Goal: Information Seeking & Learning: Find specific fact

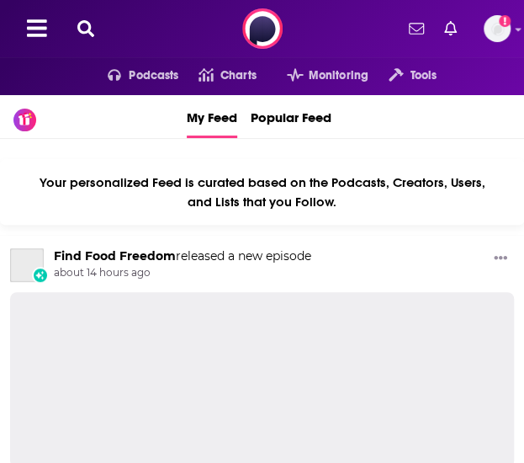
click at [79, 33] on icon at bounding box center [85, 28] width 17 height 17
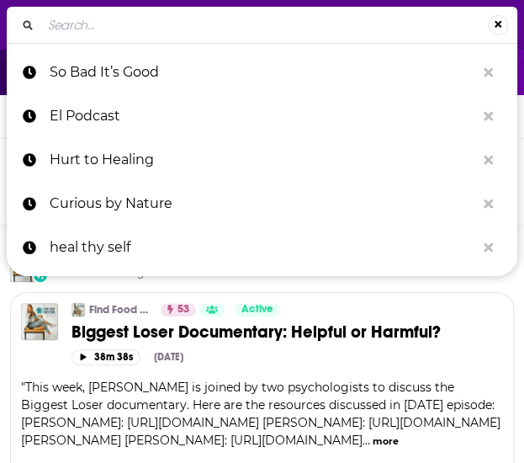
click at [98, 22] on input "Search..." at bounding box center [264, 25] width 447 height 27
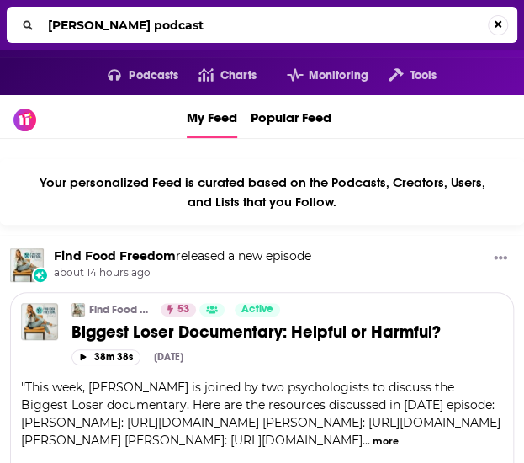
type input "Rachel Hollis podcast"
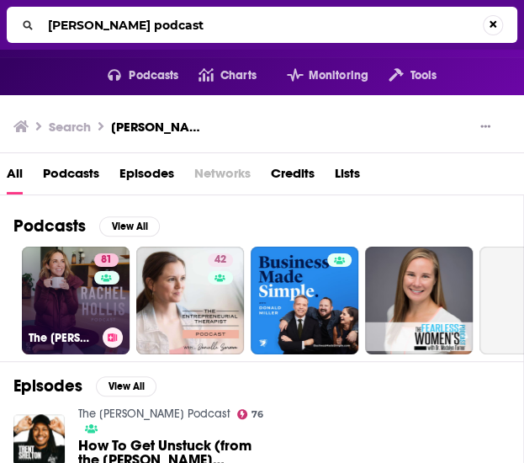
click at [75, 293] on link "81 The Rachel Hollis Podcast" at bounding box center [76, 301] width 108 height 108
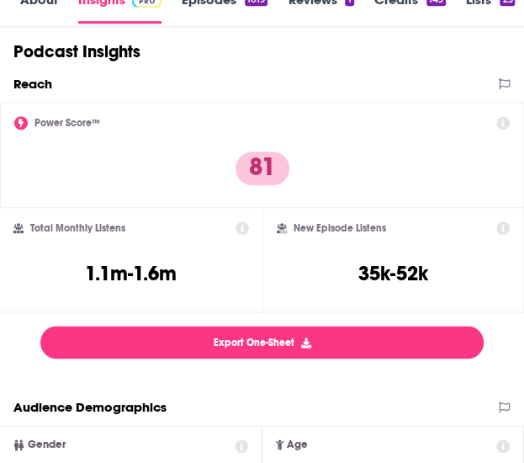
scroll to position [337, 0]
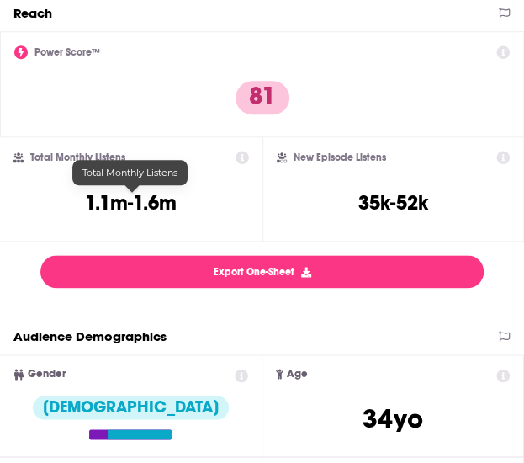
click at [112, 197] on h3 "1.1m-1.6m" at bounding box center [131, 202] width 92 height 25
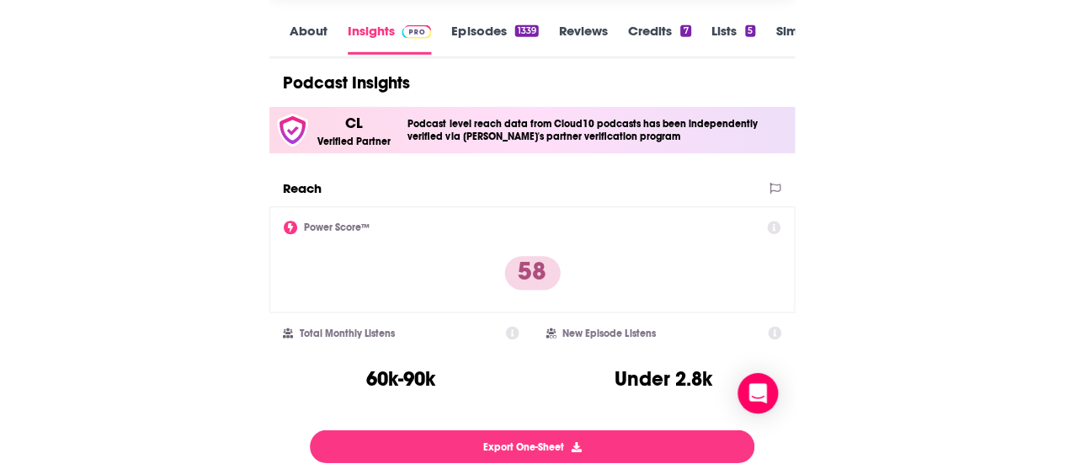
scroll to position [337, 0]
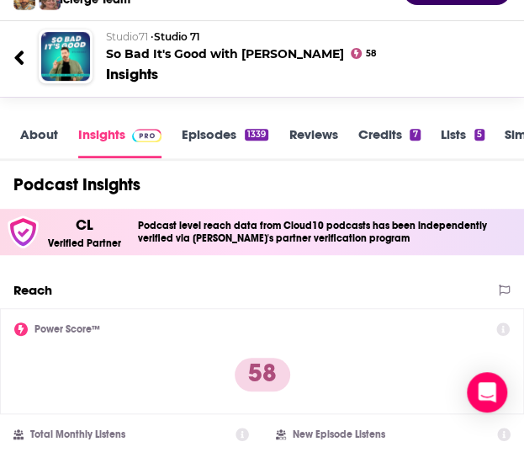
scroll to position [337, 0]
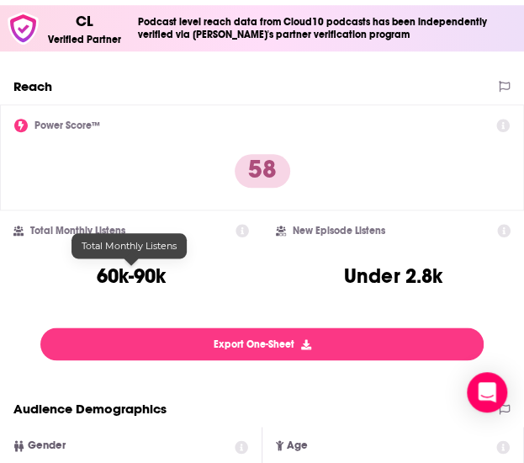
click at [136, 270] on h3 "60k-90k" at bounding box center [131, 275] width 69 height 25
copy div "60k-90k"
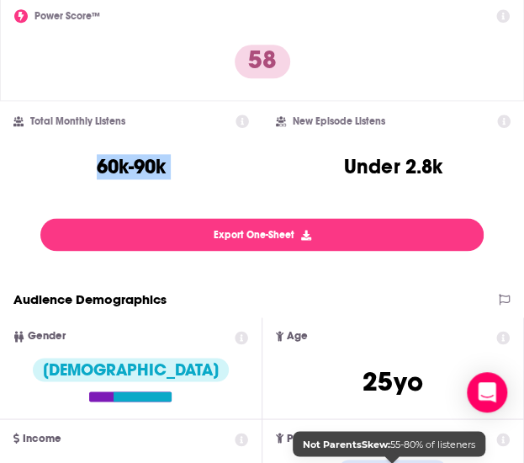
scroll to position [168, 0]
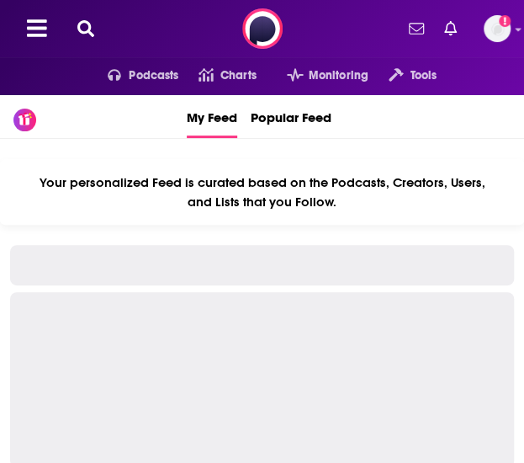
click at [88, 33] on icon at bounding box center [85, 28] width 17 height 17
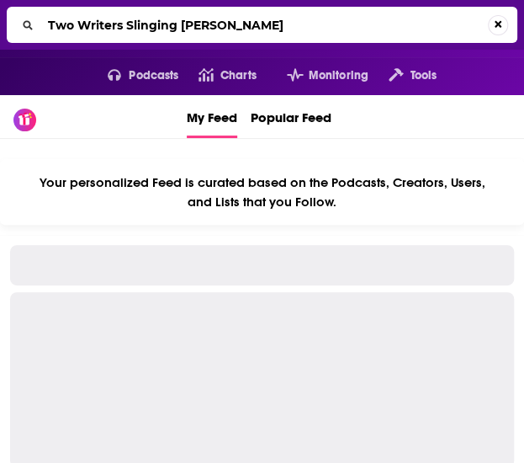
type input "Two Writers Slinging [PERSON_NAME]"
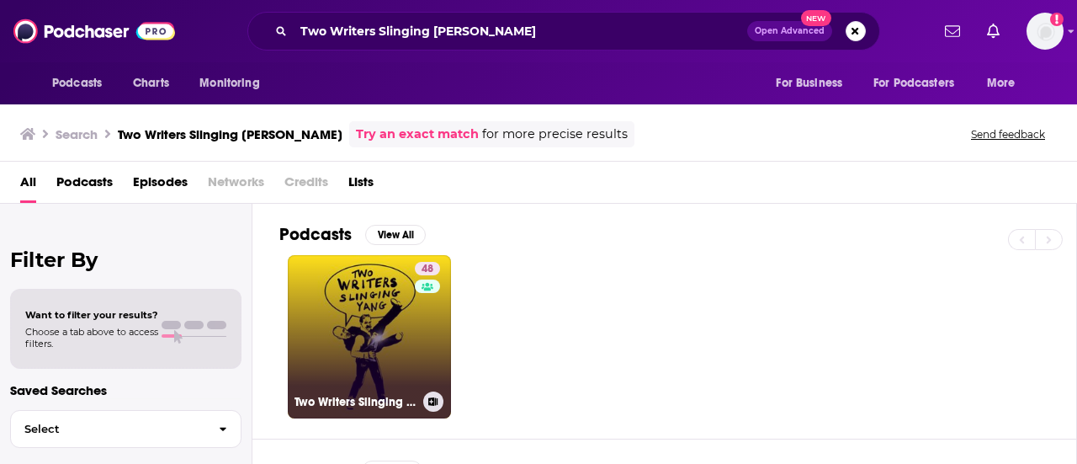
click at [401, 316] on link "48 Two Writers Slinging Yang" at bounding box center [369, 336] width 163 height 163
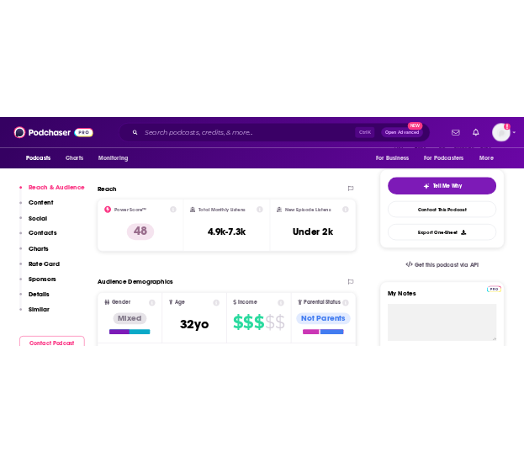
scroll to position [337, 0]
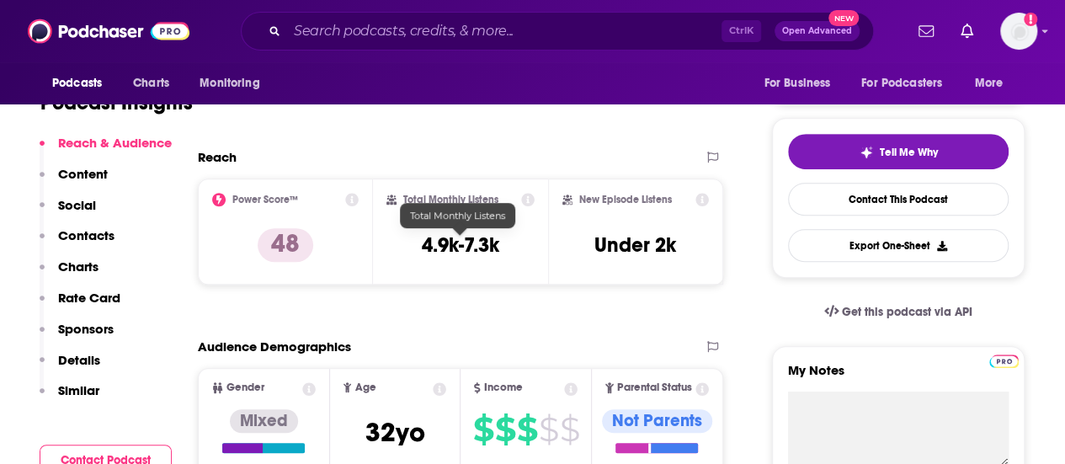
click at [448, 242] on h3 "4.9k-7.3k" at bounding box center [460, 244] width 77 height 25
copy div "4.9k-7.3k"
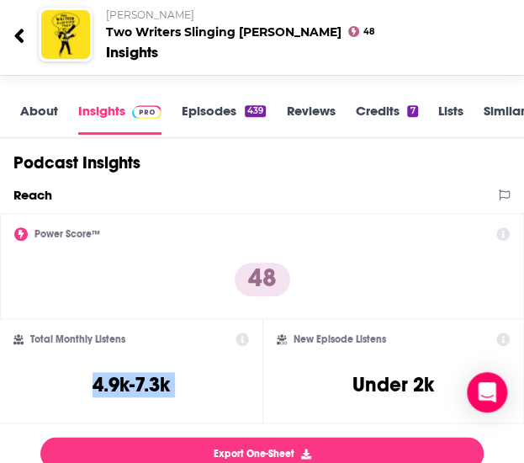
scroll to position [252, 0]
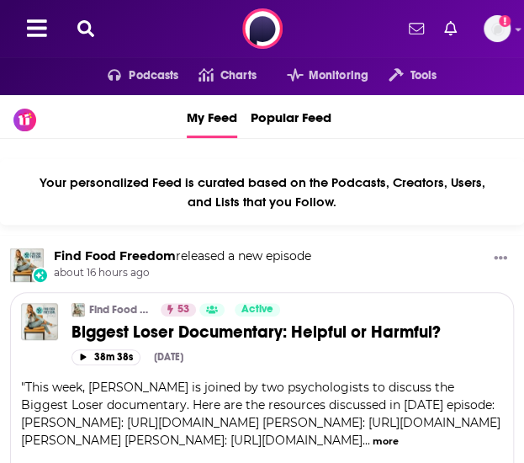
click at [86, 31] on icon at bounding box center [85, 28] width 17 height 17
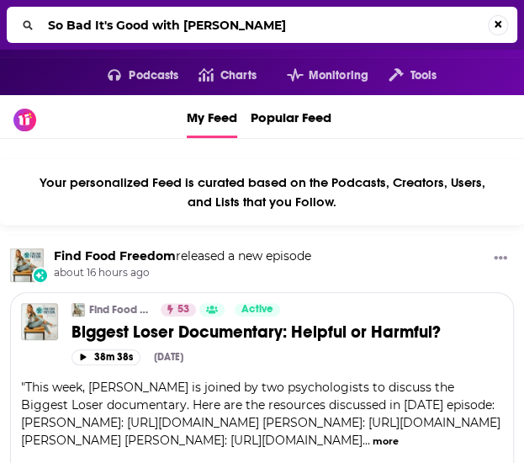
type input "So Bad It's Good with [PERSON_NAME]"
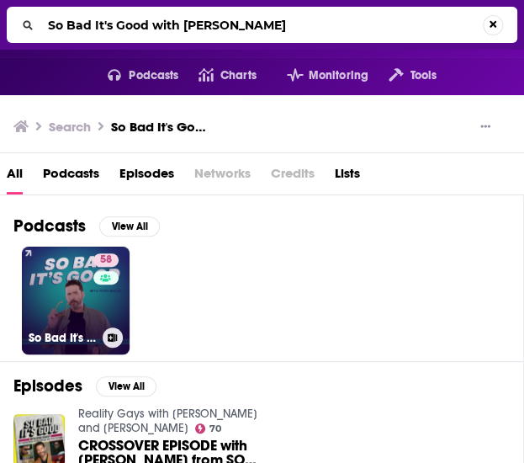
click at [100, 316] on div "58" at bounding box center [107, 290] width 29 height 74
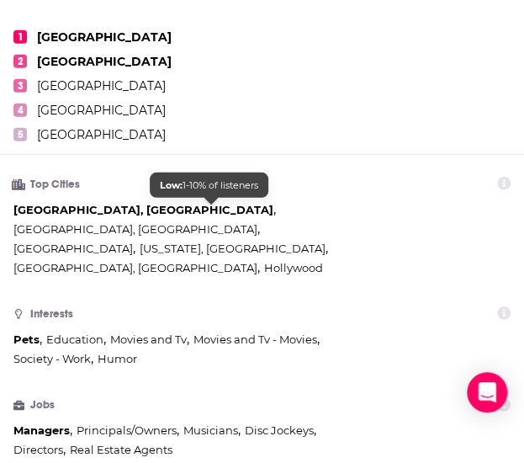
scroll to position [1178, 0]
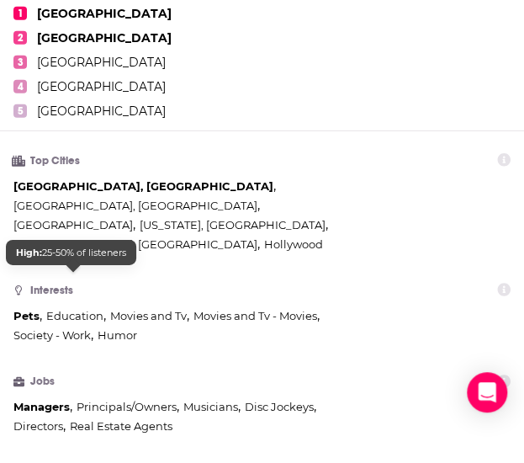
click at [93, 309] on span "Education" at bounding box center [74, 315] width 57 height 13
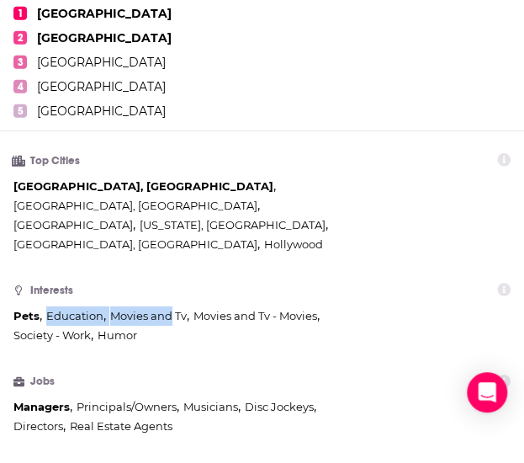
click at [162, 306] on div "Pets , Education , Movies and Tv , Movies and Tv - Movies , Society - Work , Hu…" at bounding box center [192, 325] width 359 height 39
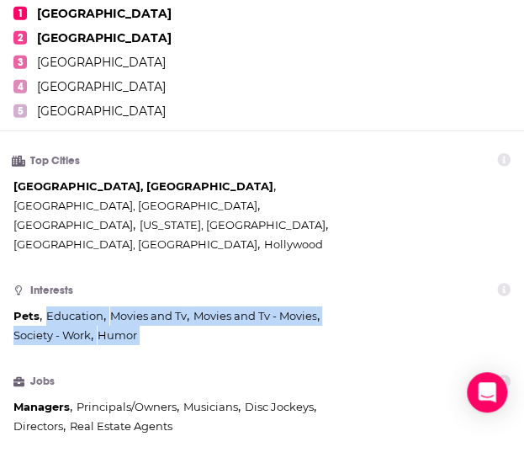
click at [141, 306] on li "Interests Pets , Education , Movies and Tv , Movies and Tv - Movies , Society -…" at bounding box center [261, 316] width 497 height 71
copy ul "Education , Movies and Tv , Movies and Tv - Movies , Society - Work , Humor"
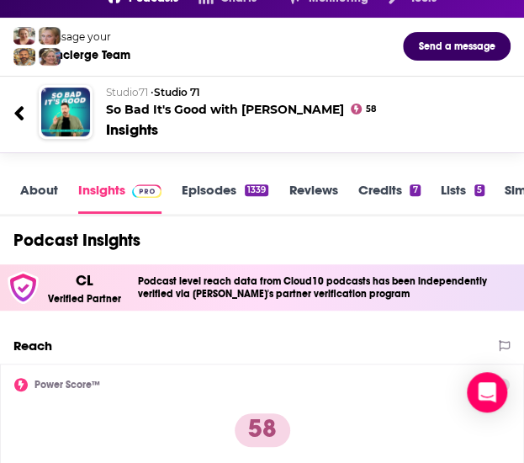
scroll to position [0, 0]
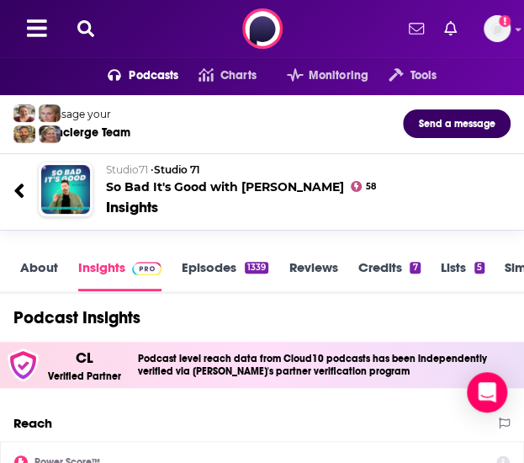
click at [191, 259] on link "Episodes 1339" at bounding box center [225, 275] width 87 height 32
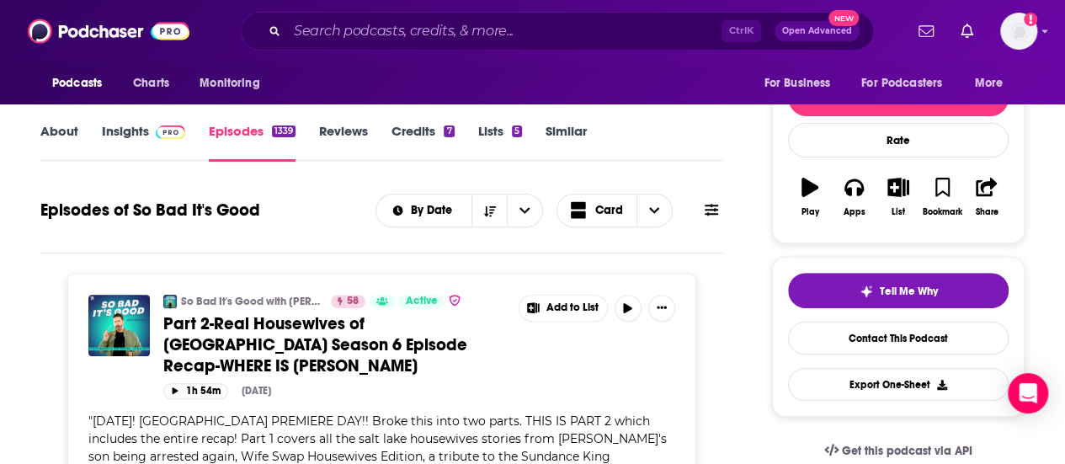
scroll to position [84, 0]
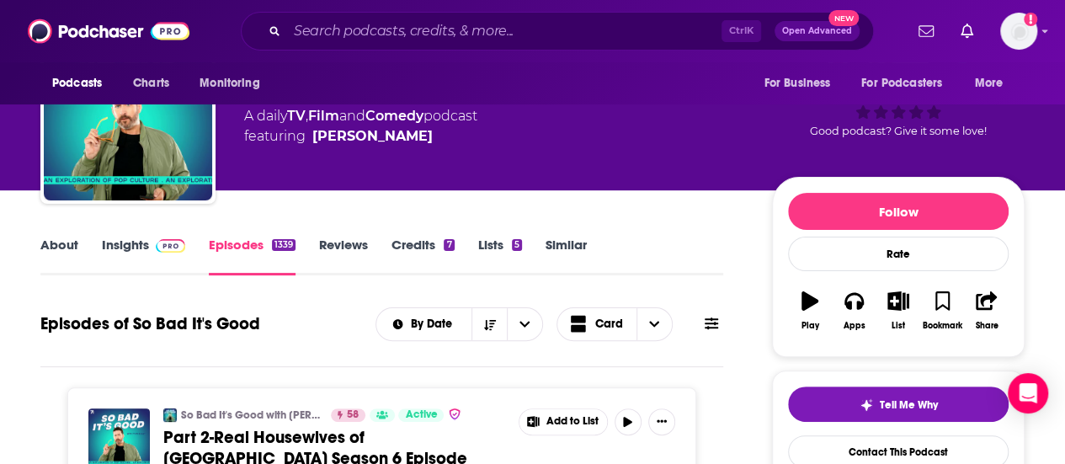
click at [50, 251] on link "About" at bounding box center [59, 255] width 38 height 39
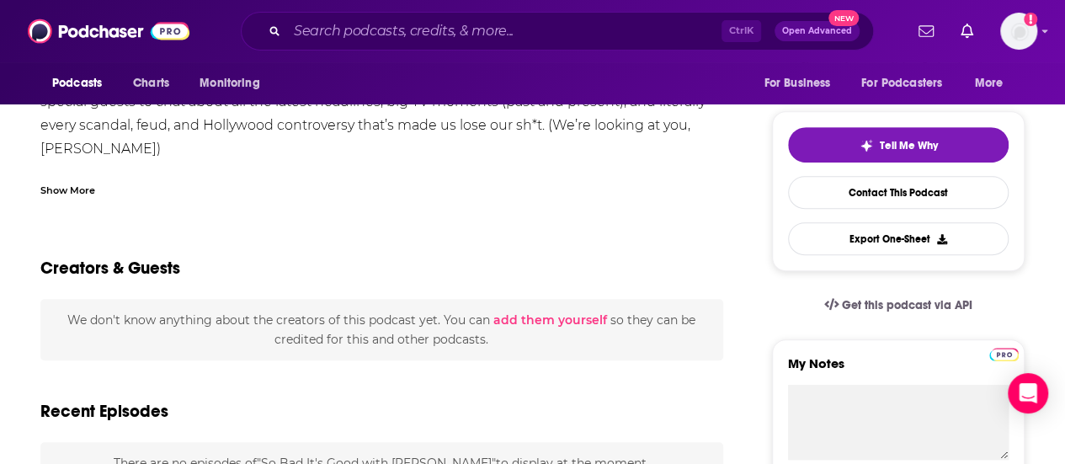
scroll to position [421, 0]
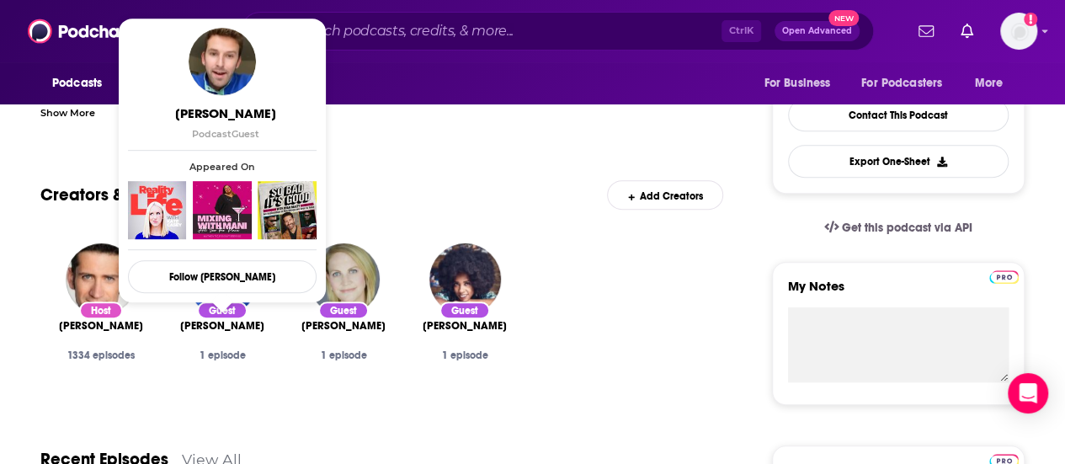
click at [225, 327] on span "[PERSON_NAME]" at bounding box center [222, 325] width 84 height 13
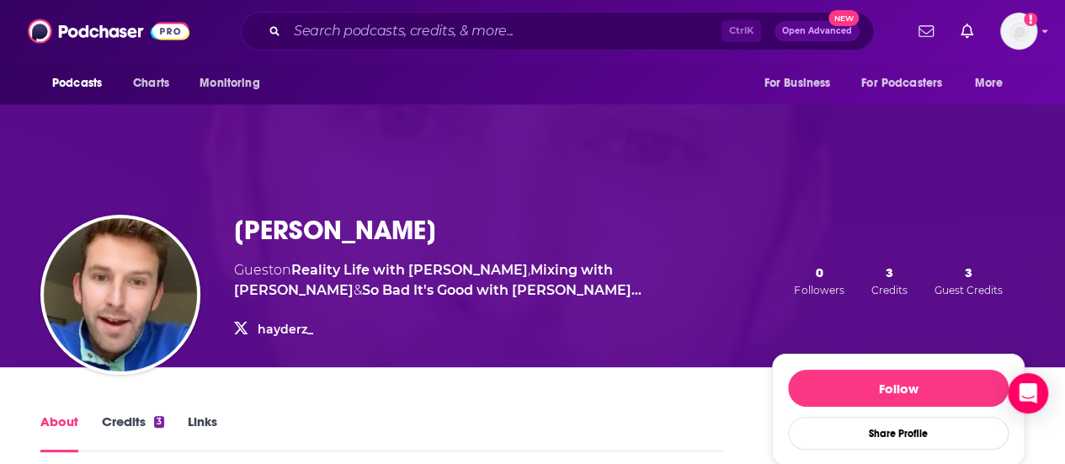
click at [288, 227] on h1 "[PERSON_NAME]" at bounding box center [335, 230] width 202 height 33
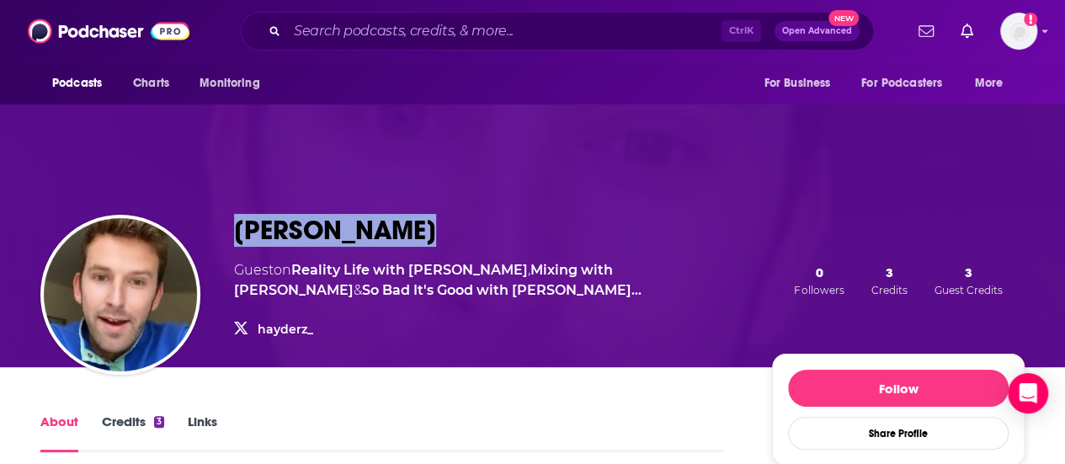
click at [288, 227] on h1 "[PERSON_NAME]" at bounding box center [335, 230] width 202 height 33
copy h1 "[PERSON_NAME]"
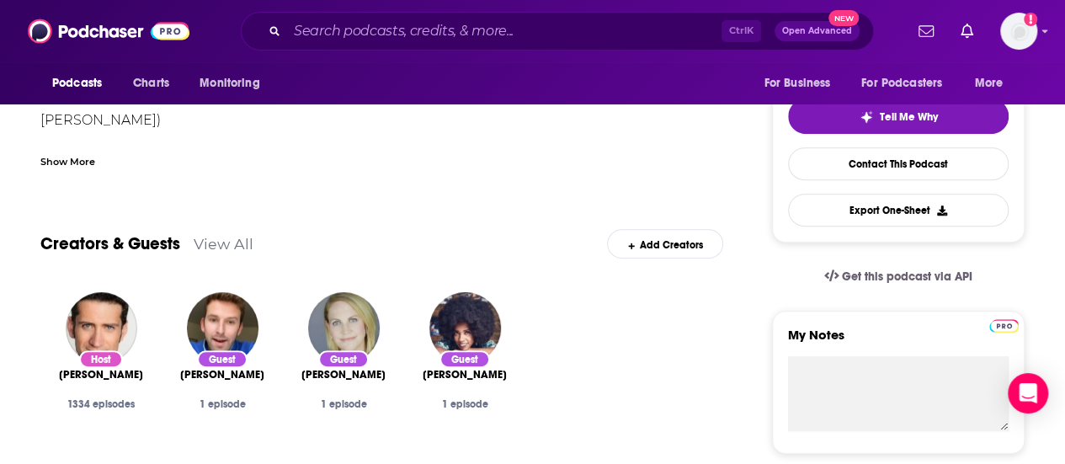
scroll to position [337, 0]
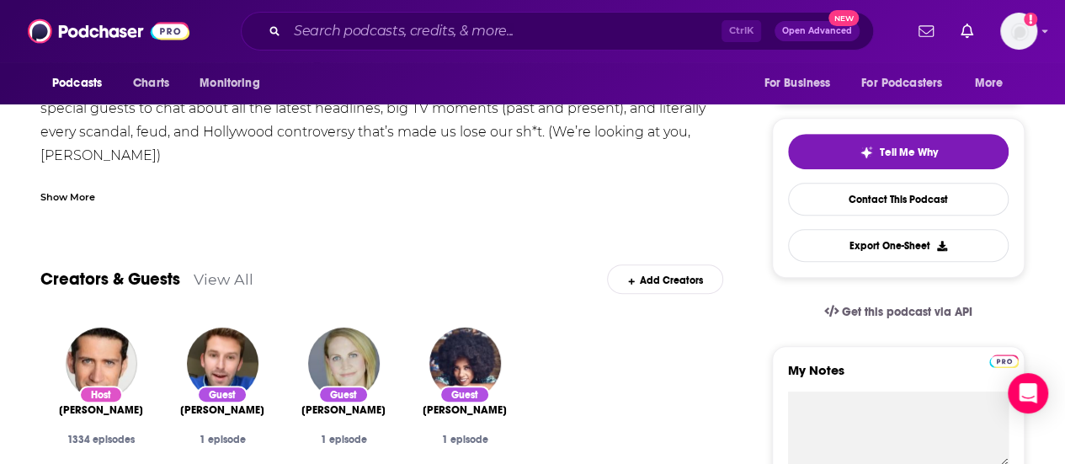
click at [212, 282] on link "View All" at bounding box center [224, 279] width 60 height 18
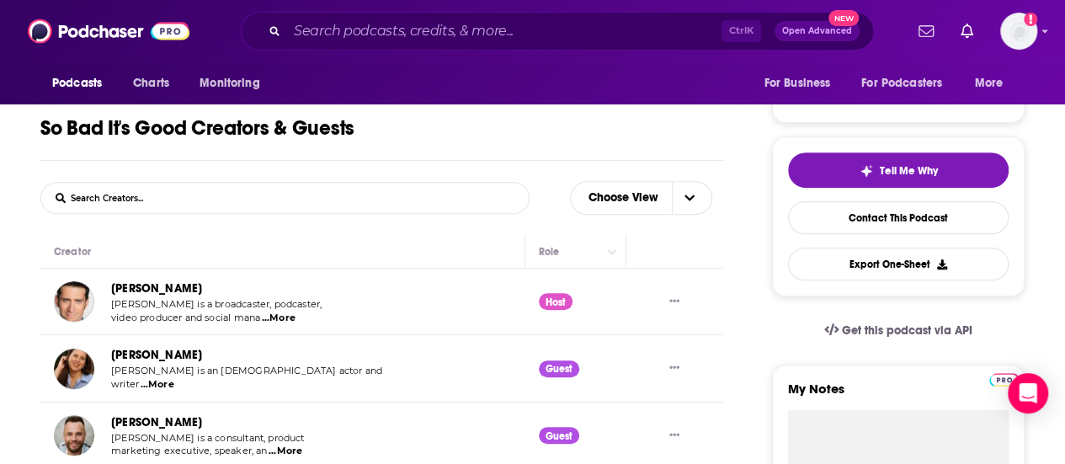
scroll to position [402, 0]
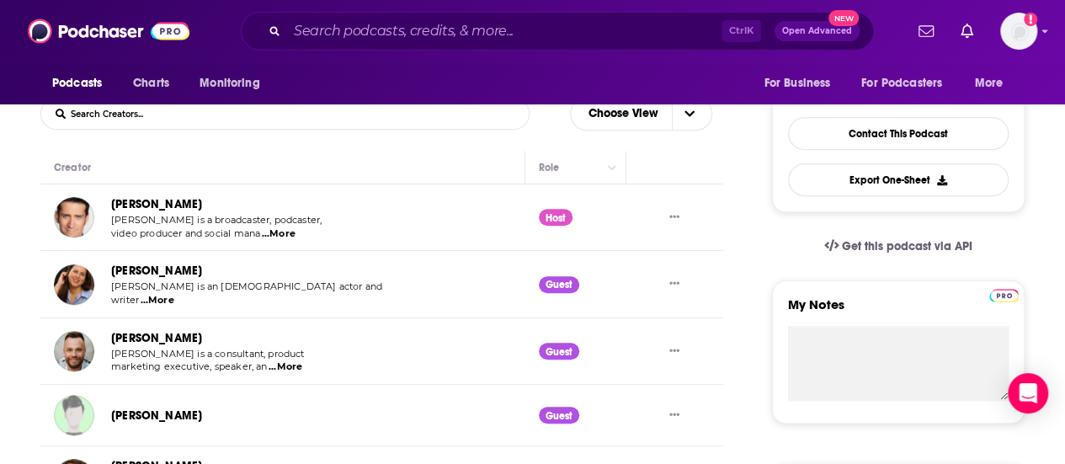
click at [284, 237] on span "...More" at bounding box center [279, 233] width 34 height 13
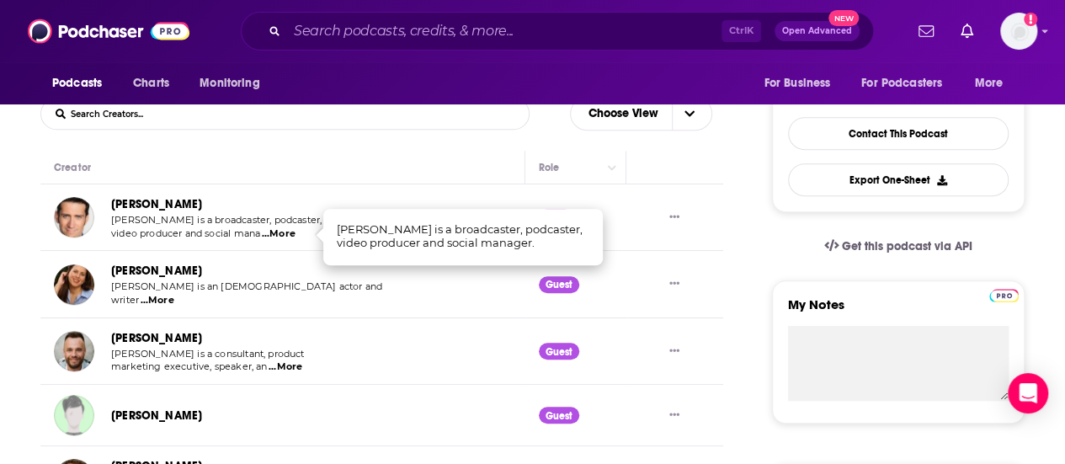
click at [231, 295] on p "writer ...More" at bounding box center [246, 300] width 271 height 13
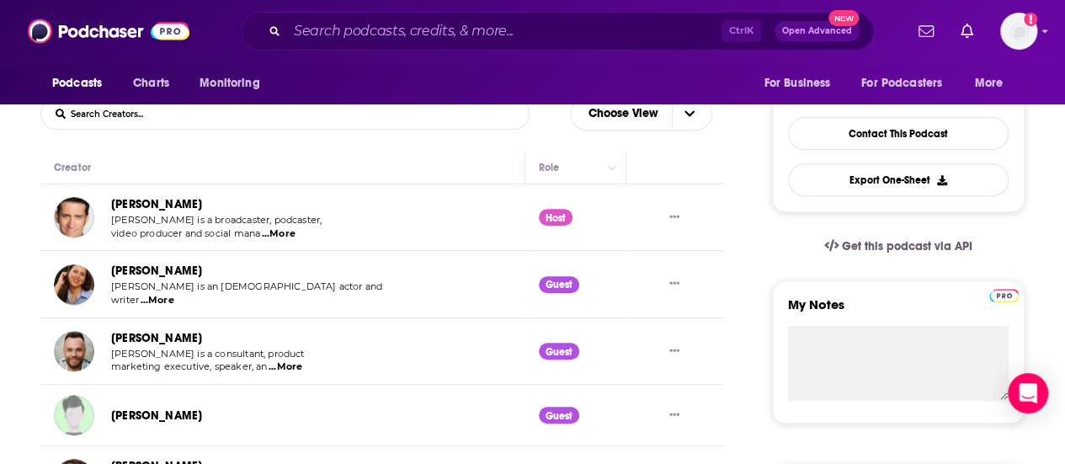
click at [167, 268] on link "[PERSON_NAME]" at bounding box center [156, 270] width 91 height 14
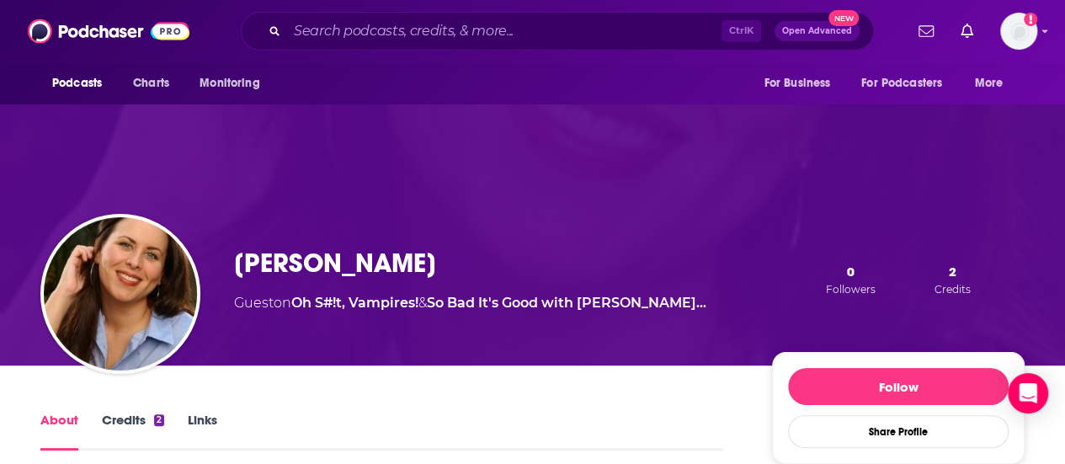
click at [167, 268] on img "Suzy Henschel" at bounding box center [120, 293] width 153 height 153
click at [320, 257] on div "[PERSON_NAME] Guest on Oh S#!t, Vampires! & So Bad It's Good with [PERSON_NAME]…" at bounding box center [470, 280] width 472 height 66
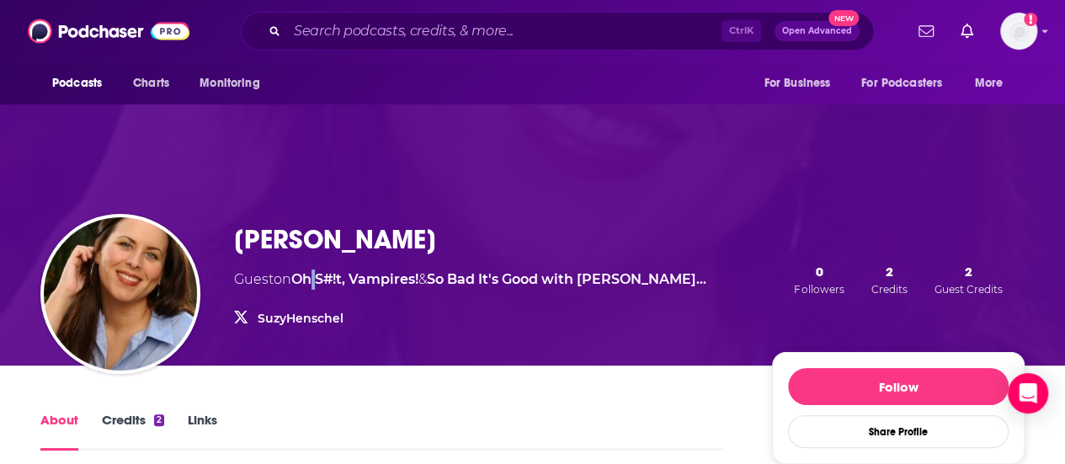
click at [320, 257] on div "[PERSON_NAME] Guest on Oh S#!t, Vampires! & So Bad It's Good with [PERSON_NAME]…" at bounding box center [470, 279] width 472 height 113
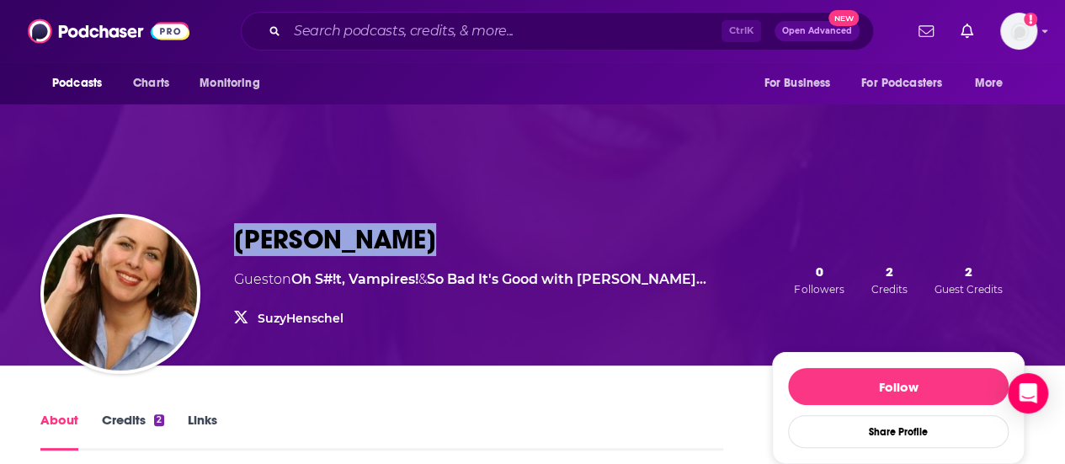
drag, startPoint x: 428, startPoint y: 233, endPoint x: 214, endPoint y: 236, distance: 213.8
click at [214, 236] on div "[PERSON_NAME] Guest on Oh S#!t, Vampires! & So Bad It's Good with [PERSON_NAME]…" at bounding box center [532, 280] width 984 height 172
copy div "[PERSON_NAME]"
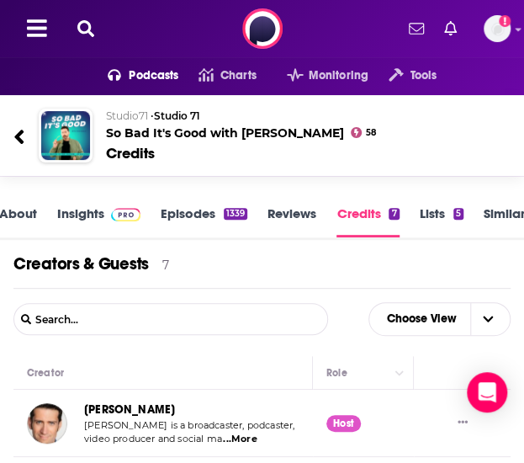
click at [182, 211] on link "Episodes 1339" at bounding box center [204, 221] width 87 height 32
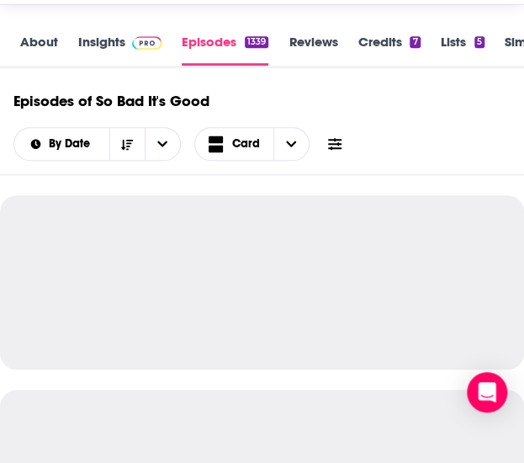
scroll to position [252, 0]
